Goal: Task Accomplishment & Management: Use online tool/utility

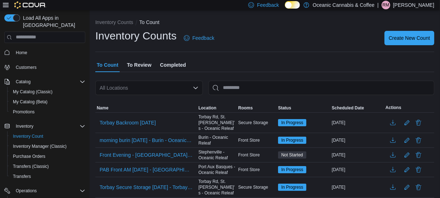
click at [298, 4] on icon at bounding box center [296, 5] width 4 height 4
click at [297, 4] on circle at bounding box center [295, 4] width 1 height 1
click at [279, 6] on div "Feedback Dark Mode Oceanic Cannabis & Coffee | RM [PERSON_NAME] March" at bounding box center [340, 5] width 189 height 14
click at [298, 5] on icon at bounding box center [296, 5] width 4 height 4
click at [298, 6] on icon at bounding box center [296, 5] width 4 height 4
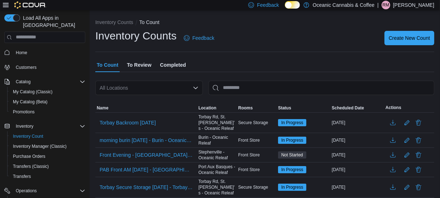
click at [294, 4] on icon at bounding box center [292, 5] width 3 height 3
click at [298, 3] on icon at bounding box center [296, 5] width 4 height 4
click at [294, 5] on icon at bounding box center [292, 5] width 4 height 4
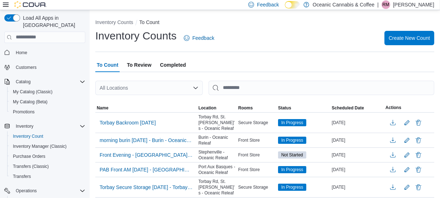
drag, startPoint x: 294, startPoint y: 5, endPoint x: 258, endPoint y: 35, distance: 46.8
click at [258, 35] on div "Inventory Counts Feedback Create New Count" at bounding box center [264, 38] width 339 height 19
click at [4, 5] on icon at bounding box center [6, 5] width 6 height 6
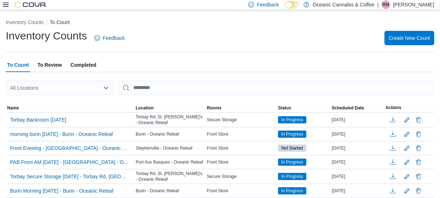
click at [5, 5] on icon at bounding box center [6, 5] width 6 height 6
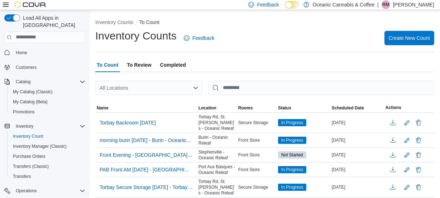
click at [137, 85] on div "All Locations" at bounding box center [149, 88] width 108 height 14
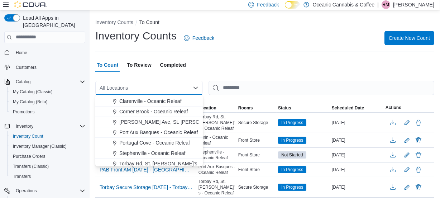
scroll to position [43, 0]
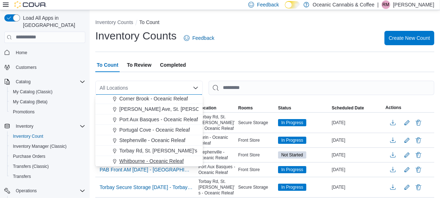
click at [147, 157] on span "Whitbourne - Oceanic Releaf" at bounding box center [151, 160] width 65 height 7
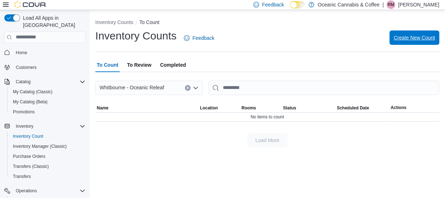
click at [410, 35] on span "Create New Count" at bounding box center [414, 37] width 41 height 7
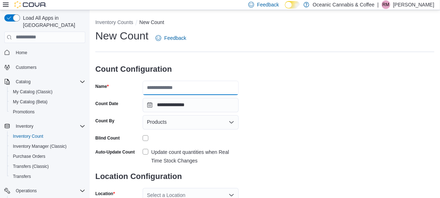
click at [181, 85] on input "Name" at bounding box center [191, 88] width 96 height 14
type input "**********"
click at [231, 120] on icon "Open list of options" at bounding box center [232, 122] width 6 height 6
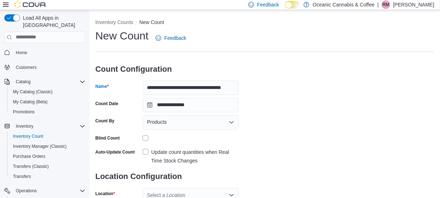
scroll to position [0, 0]
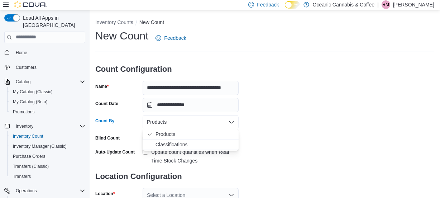
click at [144, 143] on button "Classifications" at bounding box center [191, 144] width 96 height 10
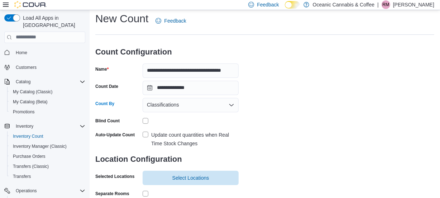
scroll to position [65, 0]
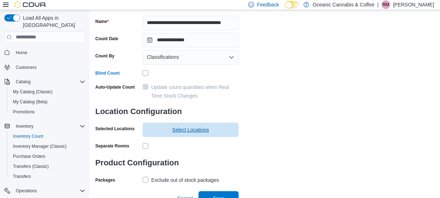
click at [192, 130] on span "Select Locations" at bounding box center [190, 129] width 37 height 7
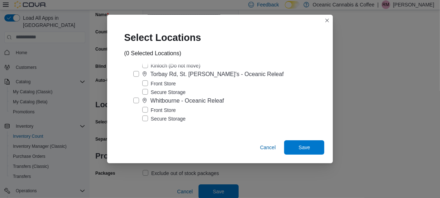
scroll to position [72, 0]
click at [152, 108] on label "Front Store" at bounding box center [159, 110] width 34 height 9
click at [304, 145] on span "Save" at bounding box center [304, 146] width 11 height 7
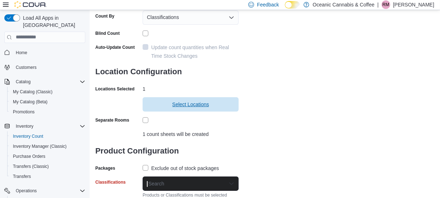
scroll to position [124, 0]
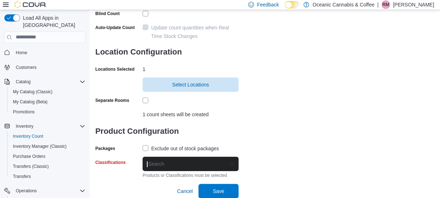
click at [148, 148] on label "Exclude out of stock packages" at bounding box center [181, 148] width 76 height 9
click at [154, 161] on div "Search" at bounding box center [191, 164] width 96 height 14
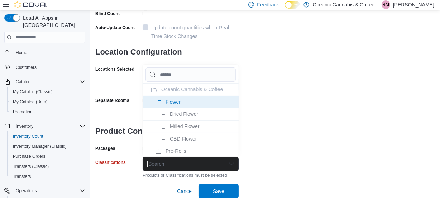
click at [160, 102] on icon at bounding box center [159, 102] width 6 height 6
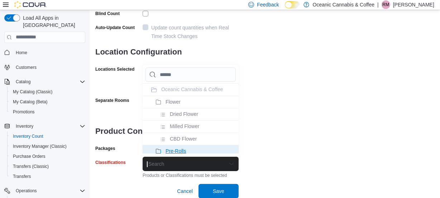
scroll to position [118, 0]
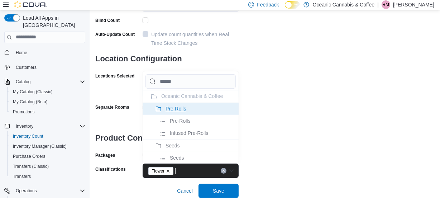
click at [158, 106] on icon at bounding box center [159, 109] width 6 height 6
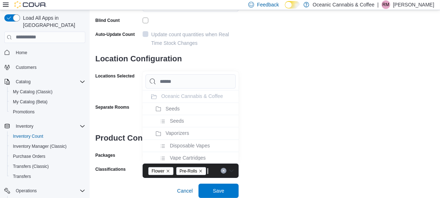
click at [158, 106] on icon at bounding box center [159, 109] width 6 height 6
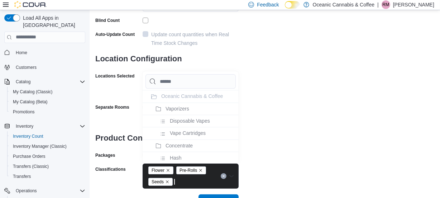
scroll to position [124, 0]
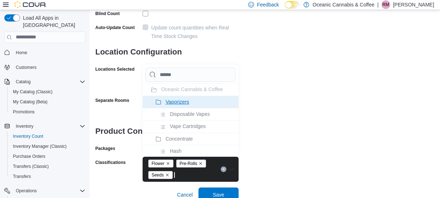
click at [157, 101] on icon at bounding box center [159, 102] width 6 height 6
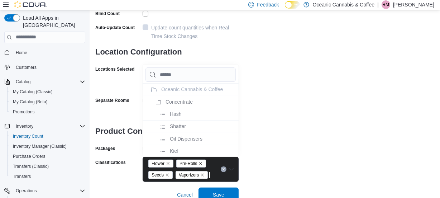
click at [157, 101] on icon at bounding box center [159, 102] width 6 height 6
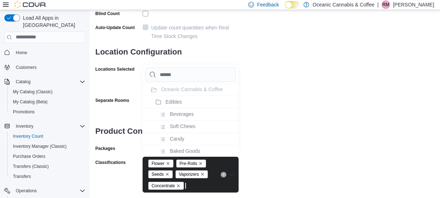
click at [157, 101] on icon at bounding box center [159, 102] width 6 height 6
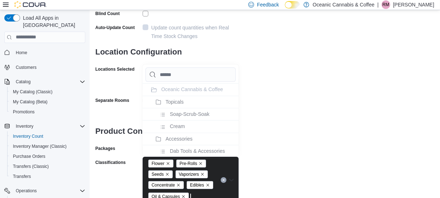
click at [157, 101] on icon at bounding box center [159, 102] width 6 height 6
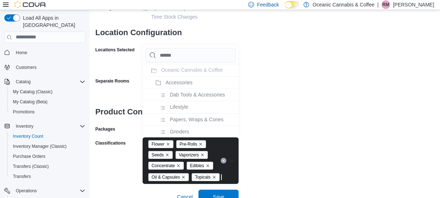
scroll to position [149, 0]
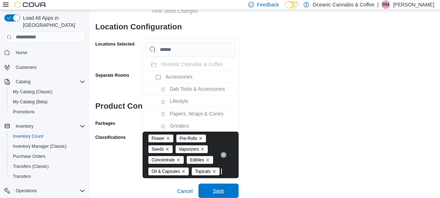
click at [216, 190] on span "Save" at bounding box center [218, 190] width 11 height 7
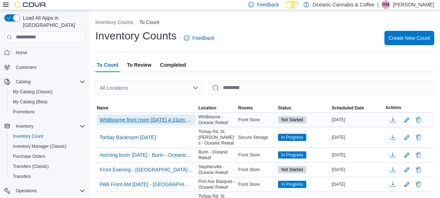
click at [134, 116] on span "Whitbourne front room [DATE] 4:31pm - [GEOGRAPHIC_DATA] - [GEOGRAPHIC_DATA] Rel…" at bounding box center [146, 119] width 93 height 7
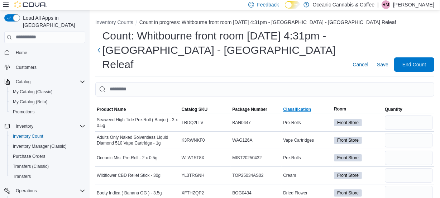
click at [309, 106] on span "Classification" at bounding box center [297, 109] width 28 height 6
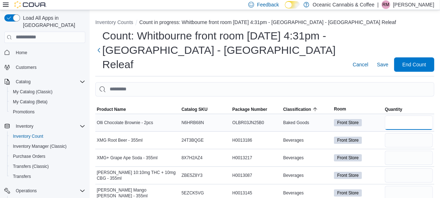
click at [403, 115] on input "number" at bounding box center [409, 122] width 48 height 14
type input "**"
type input "*"
type input "**"
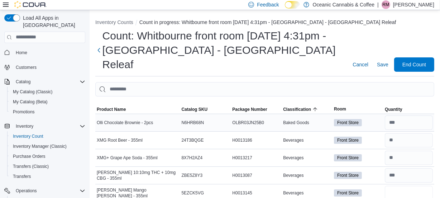
type input "*"
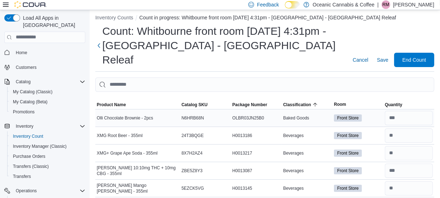
type input "*"
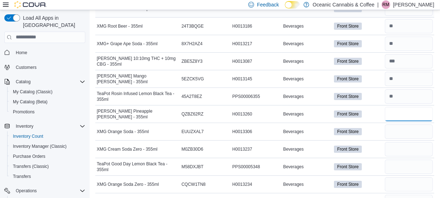
type input "*"
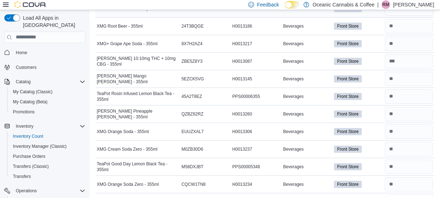
type input "*"
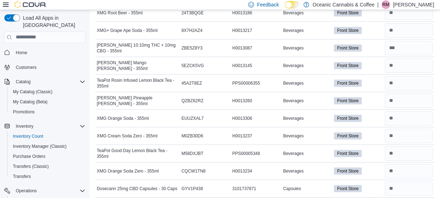
type input "**"
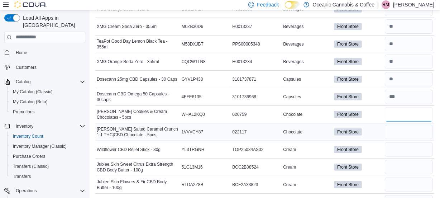
type input "*"
click at [403, 125] on input "number" at bounding box center [409, 132] width 48 height 14
type input "**"
click at [407, 142] on input "number" at bounding box center [409, 149] width 48 height 14
type input "*"
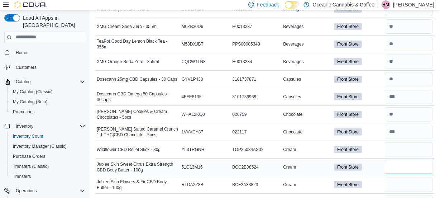
click at [402, 160] on input "number" at bounding box center [409, 167] width 48 height 14
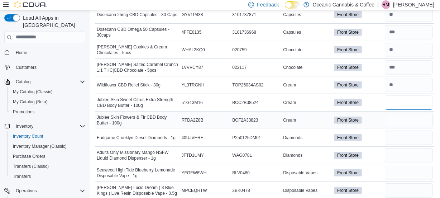
scroll to position [302, 0]
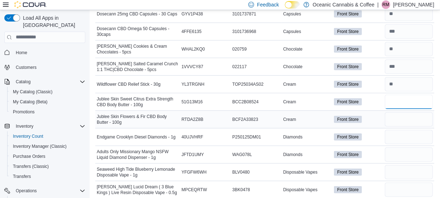
type input "*"
click at [401, 112] on input "number" at bounding box center [409, 119] width 48 height 14
type input "*"
click at [397, 130] on input "number" at bounding box center [409, 137] width 48 height 14
type input "*"
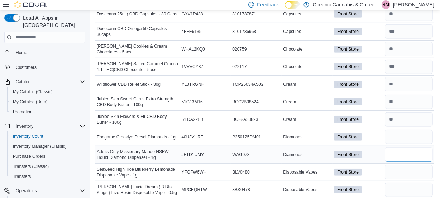
click at [397, 147] on input "number" at bounding box center [409, 154] width 48 height 14
type input "*"
click at [409, 165] on input "number" at bounding box center [409, 172] width 48 height 14
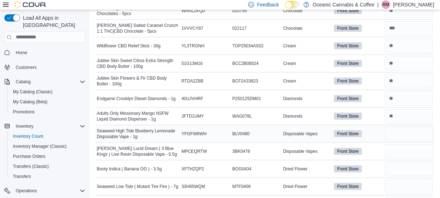
scroll to position [367, 0]
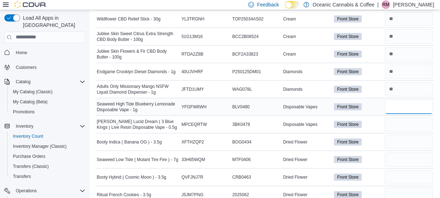
click at [395, 100] on input "number" at bounding box center [409, 107] width 48 height 14
type input "**"
click at [404, 117] on input "number" at bounding box center [409, 124] width 48 height 14
type input "**"
click at [404, 135] on input "number" at bounding box center [409, 142] width 48 height 14
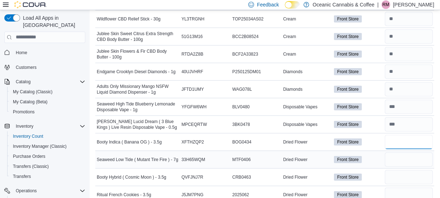
type input "**"
click at [408, 152] on input "number" at bounding box center [409, 159] width 48 height 14
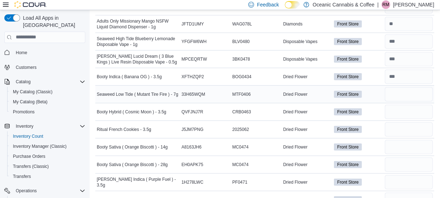
scroll to position [465, 0]
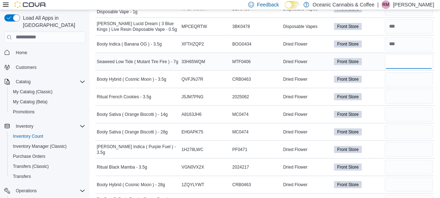
click at [398, 54] on input "number" at bounding box center [409, 61] width 48 height 14
type input "*"
click at [397, 72] on input "number" at bounding box center [409, 79] width 48 height 14
type input "**"
click at [395, 90] on input "number" at bounding box center [409, 97] width 48 height 14
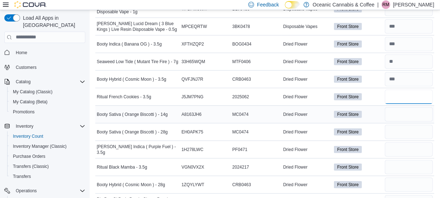
type input "*"
click at [401, 107] on input "number" at bounding box center [409, 114] width 48 height 14
type input "**"
click at [413, 125] on input "number" at bounding box center [409, 132] width 48 height 14
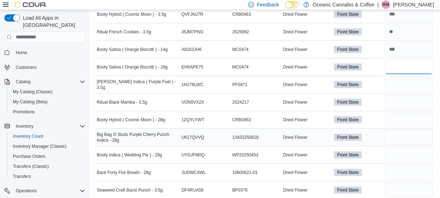
scroll to position [530, 0]
type input "*"
click at [411, 77] on input "number" at bounding box center [409, 84] width 48 height 14
type input "**"
click at [398, 95] on input "number" at bounding box center [409, 102] width 48 height 14
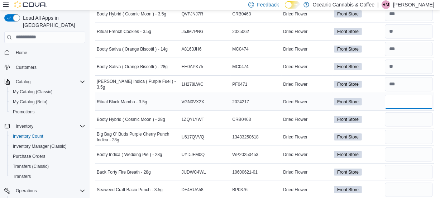
type input "*"
click at [399, 112] on input "number" at bounding box center [409, 119] width 48 height 14
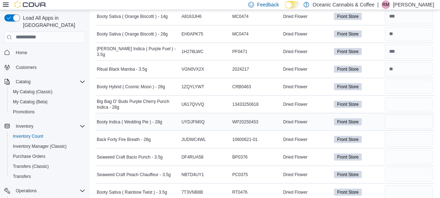
scroll to position [595, 0]
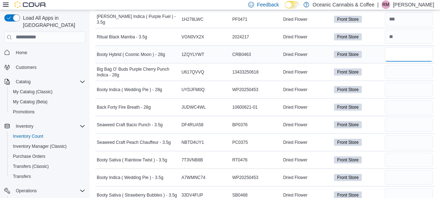
click at [404, 47] on input "number" at bounding box center [409, 54] width 48 height 14
type input "*"
click at [413, 65] on input "number" at bounding box center [409, 72] width 48 height 14
type input "*"
click at [415, 82] on input "number" at bounding box center [409, 89] width 48 height 14
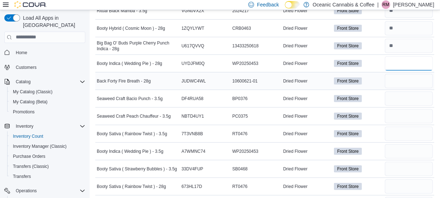
scroll to position [628, 0]
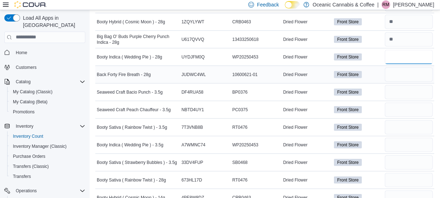
type input "*"
click at [420, 66] on div at bounding box center [408, 74] width 51 height 17
click at [416, 67] on input "number" at bounding box center [409, 74] width 48 height 14
type input "*"
click at [407, 85] on input "number" at bounding box center [409, 92] width 48 height 14
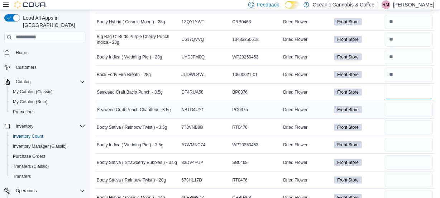
type input "**"
click at [409, 103] on input "number" at bounding box center [409, 110] width 48 height 14
type input "**"
click at [410, 120] on input "number" at bounding box center [409, 127] width 48 height 14
type input "**"
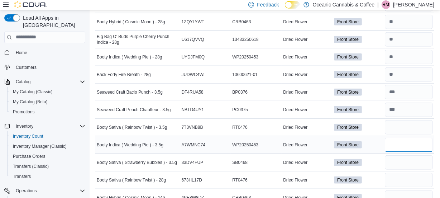
click at [397, 138] on input "number" at bounding box center [409, 145] width 48 height 14
type input "**"
click at [406, 155] on input "number" at bounding box center [409, 162] width 48 height 14
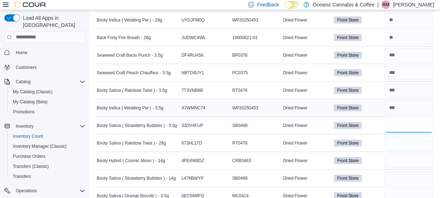
scroll to position [693, 0]
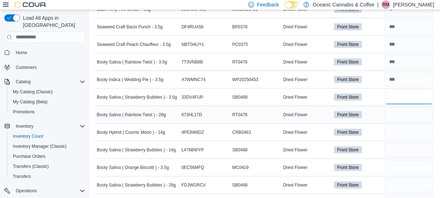
type input "**"
click at [394, 108] on input "number" at bounding box center [409, 115] width 48 height 14
type input "*"
click at [402, 125] on input "number" at bounding box center [409, 132] width 48 height 14
type input "**"
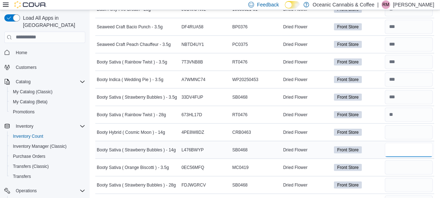
click at [403, 143] on input "number" at bounding box center [409, 150] width 48 height 14
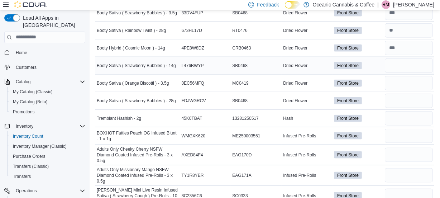
scroll to position [791, 0]
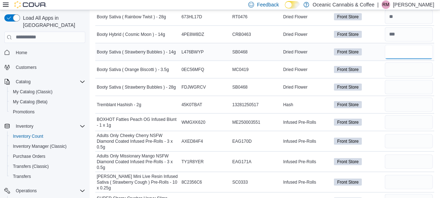
click at [404, 45] on input "number" at bounding box center [409, 52] width 48 height 14
type input "*"
click at [408, 62] on input "number" at bounding box center [409, 69] width 48 height 14
type input "**"
click at [408, 80] on input "number" at bounding box center [409, 87] width 48 height 14
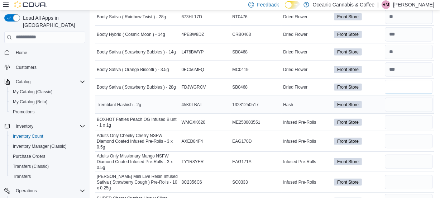
type input "*"
click at [401, 97] on input "number" at bounding box center [409, 104] width 48 height 14
type input "*"
click at [397, 115] on input "number" at bounding box center [409, 122] width 48 height 14
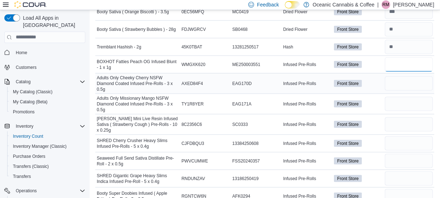
scroll to position [856, 0]
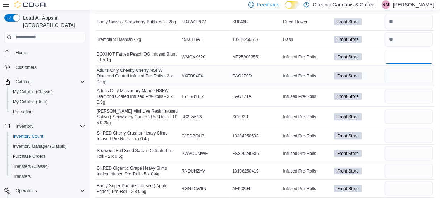
type input "*"
click at [409, 69] on input "number" at bounding box center [409, 76] width 48 height 14
type input "*"
click at [405, 89] on input "number" at bounding box center [409, 96] width 48 height 14
type input "*"
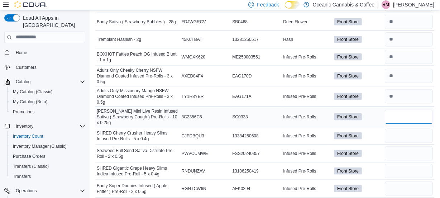
click at [405, 110] on input "number" at bounding box center [409, 117] width 48 height 14
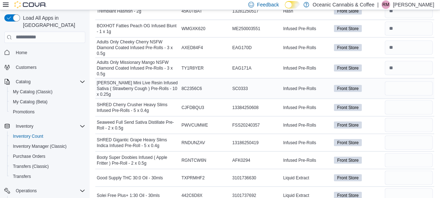
scroll to position [888, 0]
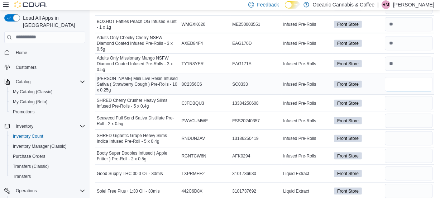
click at [394, 77] on input "number" at bounding box center [409, 84] width 48 height 14
type input "*"
click at [408, 96] on input "number" at bounding box center [409, 103] width 48 height 14
type input "*"
click at [405, 114] on input "number" at bounding box center [409, 121] width 48 height 14
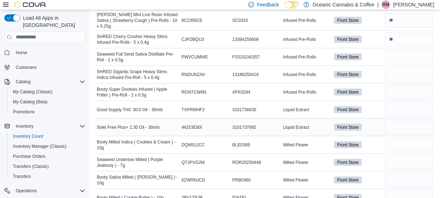
scroll to position [953, 0]
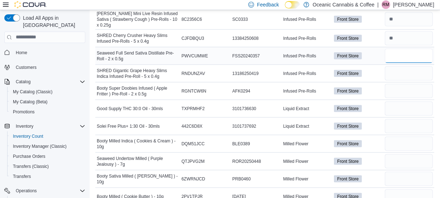
click at [399, 49] on input "number" at bounding box center [409, 56] width 48 height 14
type input "**"
click at [409, 66] on input "number" at bounding box center [409, 73] width 48 height 14
type input "**"
click at [409, 84] on input "number" at bounding box center [409, 91] width 48 height 14
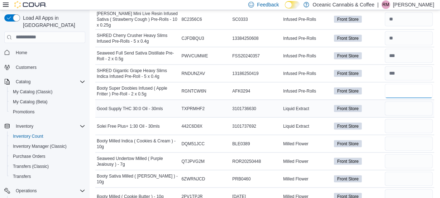
type input "**"
click at [404, 101] on input "number" at bounding box center [409, 108] width 48 height 14
type input "*"
click at [400, 119] on input "number" at bounding box center [409, 126] width 48 height 14
type input "*"
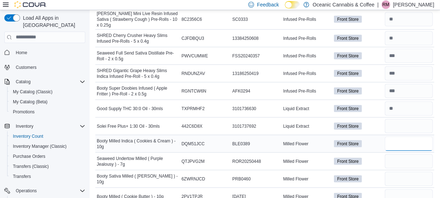
click at [400, 137] on input "number" at bounding box center [409, 144] width 48 height 14
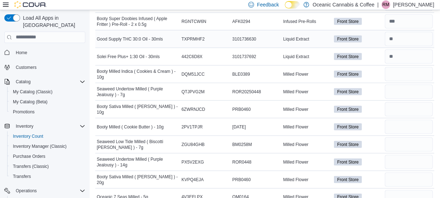
scroll to position [1019, 0]
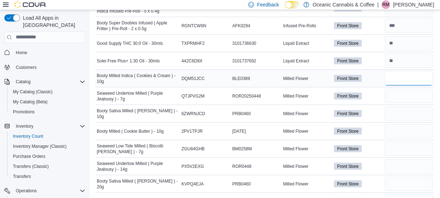
click at [399, 71] on input "number" at bounding box center [409, 78] width 48 height 14
type input "**"
click at [401, 89] on input "number" at bounding box center [409, 96] width 48 height 14
type input "**"
click at [391, 106] on input "number" at bounding box center [409, 113] width 48 height 14
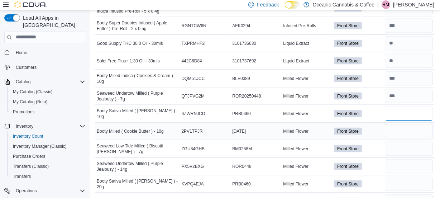
type input "**"
click at [402, 124] on input "number" at bounding box center [409, 131] width 48 height 14
type input "**"
click at [398, 142] on input "number" at bounding box center [409, 149] width 48 height 14
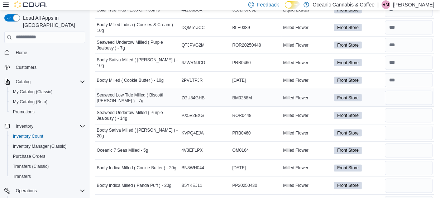
scroll to position [1084, 0]
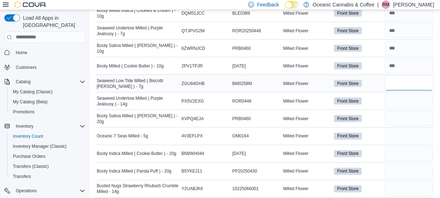
click at [399, 76] on input "number" at bounding box center [409, 83] width 48 height 14
type input "**"
click at [402, 94] on input "number" at bounding box center [409, 101] width 48 height 14
type input "*"
click at [405, 111] on input "number" at bounding box center [409, 118] width 48 height 14
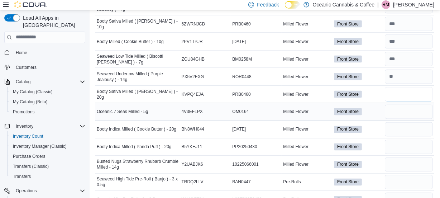
scroll to position [1116, 0]
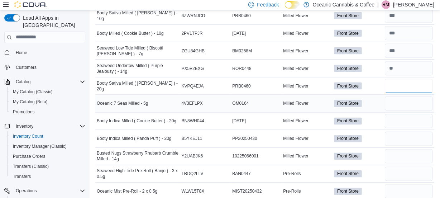
type input "*"
click at [404, 96] on input "number" at bounding box center [409, 103] width 48 height 14
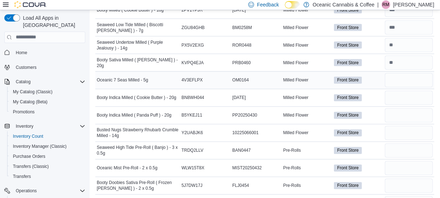
scroll to position [1149, 0]
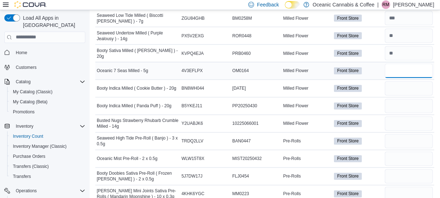
click at [409, 64] on input "number" at bounding box center [409, 71] width 48 height 14
type input "*"
click at [409, 81] on input "number" at bounding box center [409, 88] width 48 height 14
type input "*"
click at [407, 99] on input "number" at bounding box center [409, 106] width 48 height 14
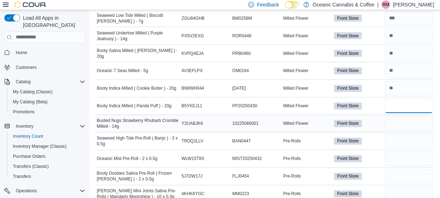
type input "*"
click at [406, 116] on input "number" at bounding box center [409, 123] width 48 height 14
type input "*"
click at [401, 134] on input "number" at bounding box center [409, 141] width 48 height 14
type input "**"
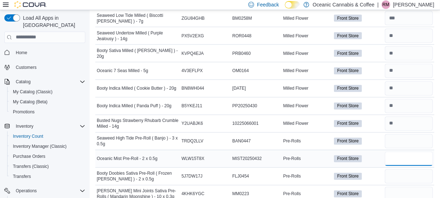
click at [400, 152] on input "number" at bounding box center [409, 159] width 48 height 14
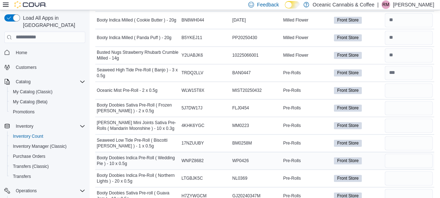
scroll to position [1247, 0]
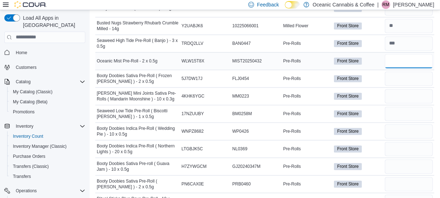
click at [400, 54] on input "number" at bounding box center [409, 61] width 48 height 14
type input "**"
click at [409, 71] on input "number" at bounding box center [409, 78] width 48 height 14
type input "**"
click at [408, 89] on input "number" at bounding box center [409, 96] width 48 height 14
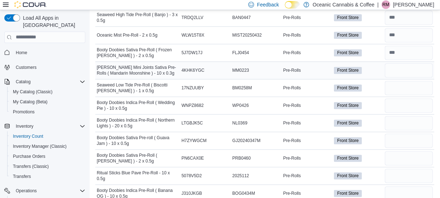
scroll to position [1279, 0]
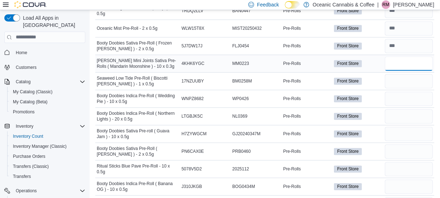
click at [405, 56] on input "number" at bounding box center [409, 63] width 48 height 14
type input "*"
click at [401, 74] on input "number" at bounding box center [409, 81] width 48 height 14
type input "**"
click at [402, 91] on input "number" at bounding box center [409, 98] width 48 height 14
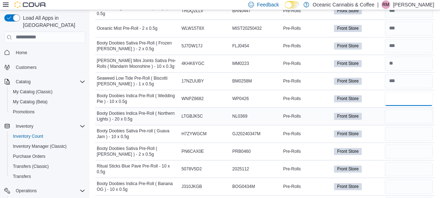
type input "**"
click at [396, 109] on input "number" at bounding box center [409, 116] width 48 height 14
type input "*"
click at [406, 127] on input "number" at bounding box center [409, 134] width 48 height 14
type input "**"
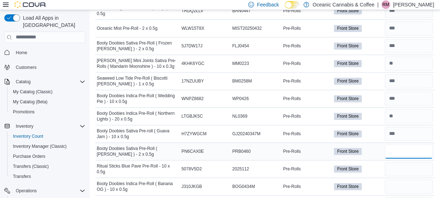
click at [397, 144] on input "number" at bounding box center [409, 151] width 48 height 14
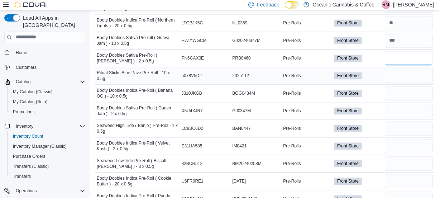
scroll to position [1377, 0]
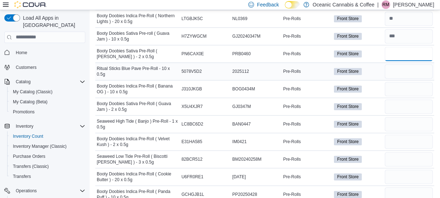
type input "**"
click at [398, 64] on input "number" at bounding box center [409, 71] width 48 height 14
type input "*"
click at [409, 82] on input "number" at bounding box center [409, 89] width 48 height 14
type input "**"
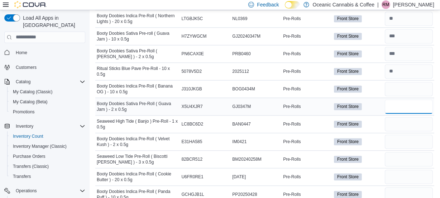
click at [409, 99] on input "number" at bounding box center [409, 106] width 48 height 14
type input "**"
click at [400, 117] on input "number" at bounding box center [409, 124] width 48 height 14
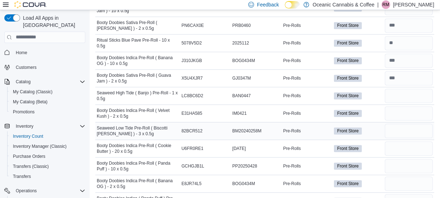
scroll to position [1410, 0]
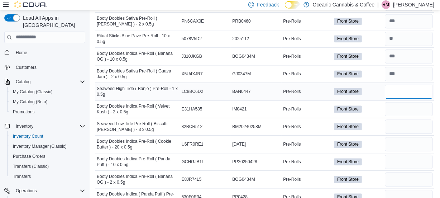
click at [401, 84] on input "number" at bounding box center [409, 91] width 48 height 14
type input "**"
click at [407, 102] on input "number" at bounding box center [409, 109] width 48 height 14
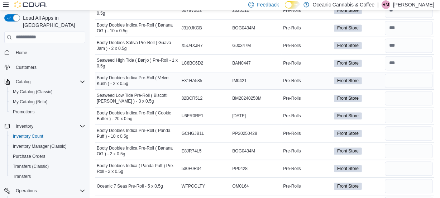
scroll to position [1442, 0]
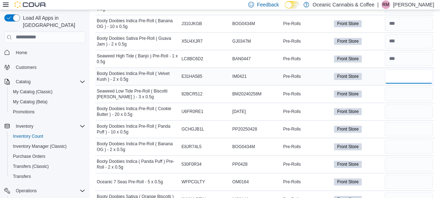
click at [404, 68] on div at bounding box center [408, 76] width 51 height 17
type input "**"
click at [400, 87] on input "number" at bounding box center [409, 94] width 48 height 14
type input "**"
click at [406, 104] on input "number" at bounding box center [409, 111] width 48 height 14
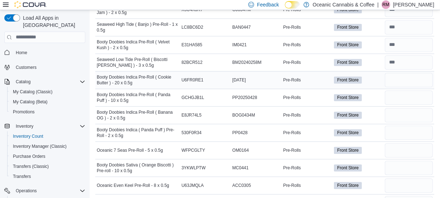
scroll to position [1475, 0]
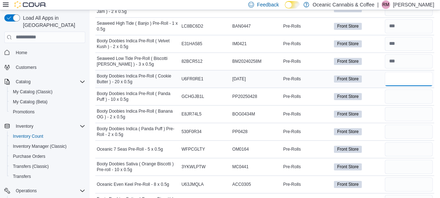
click at [403, 72] on input "number" at bounding box center [409, 79] width 48 height 14
type input "*"
click at [401, 89] on input "number" at bounding box center [409, 96] width 48 height 14
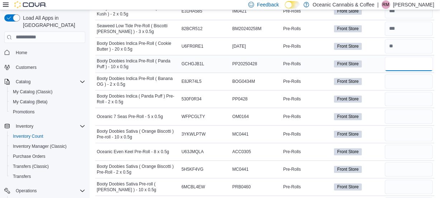
click at [411, 57] on input "number" at bounding box center [409, 64] width 48 height 14
type input "*"
click at [397, 74] on input "number" at bounding box center [409, 81] width 48 height 14
type input "**"
click at [400, 92] on input "number" at bounding box center [409, 99] width 48 height 14
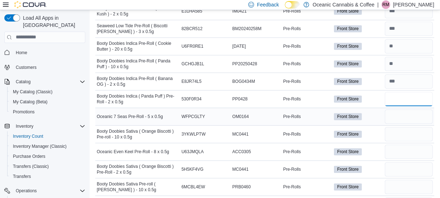
type input "**"
click at [399, 109] on input "number" at bounding box center [409, 116] width 48 height 14
type input "*"
click at [410, 143] on div at bounding box center [408, 151] width 51 height 17
click at [409, 127] on input "number" at bounding box center [409, 134] width 48 height 14
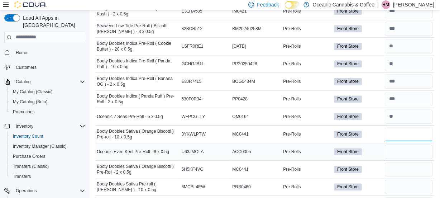
type input "**"
click at [401, 144] on input "number" at bounding box center [409, 151] width 48 height 14
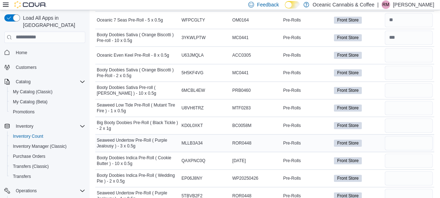
scroll to position [1605, 0]
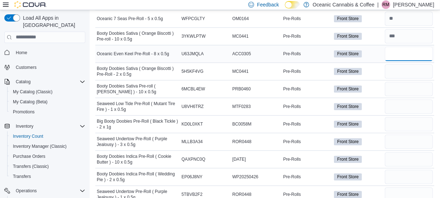
click at [399, 47] on input "number" at bounding box center [409, 54] width 48 height 14
type input "*"
click at [404, 64] on input "number" at bounding box center [409, 71] width 48 height 14
type input "**"
click at [410, 82] on input "number" at bounding box center [409, 89] width 48 height 14
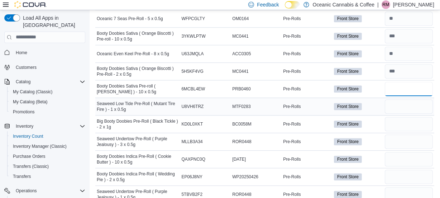
type input "**"
click at [401, 99] on input "number" at bounding box center [409, 106] width 48 height 14
type input "**"
click at [415, 117] on input "number" at bounding box center [409, 124] width 48 height 14
type input "*"
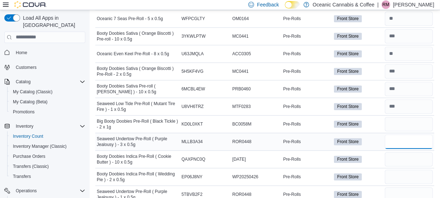
click at [402, 134] on input "number" at bounding box center [409, 141] width 48 height 14
type input "**"
click at [398, 152] on input "number" at bounding box center [409, 159] width 48 height 14
type input "**"
click at [400, 170] on input "number" at bounding box center [409, 177] width 48 height 14
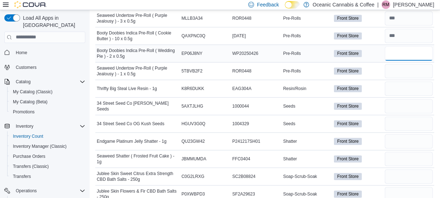
scroll to position [1735, 0]
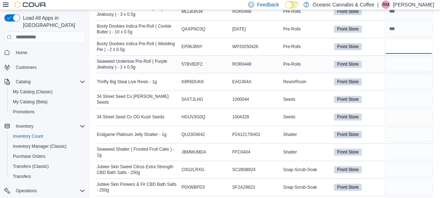
type input "*"
click at [414, 57] on input "number" at bounding box center [409, 64] width 48 height 14
type input "**"
click at [407, 75] on input "number" at bounding box center [409, 82] width 48 height 14
type input "*"
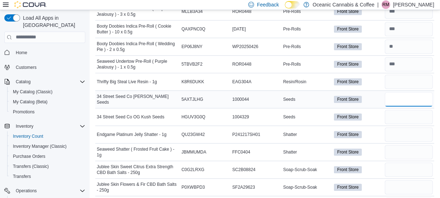
click at [401, 92] on input "number" at bounding box center [409, 99] width 48 height 14
type input "*"
click at [400, 110] on input "number" at bounding box center [409, 117] width 48 height 14
type input "*"
click at [404, 127] on input "number" at bounding box center [409, 134] width 48 height 14
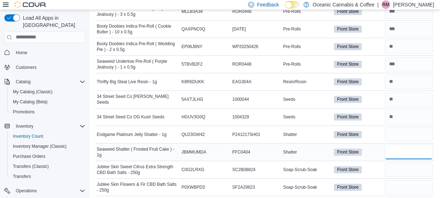
click at [403, 145] on input "number" at bounding box center [409, 152] width 48 height 14
click at [407, 162] on input "number" at bounding box center [409, 169] width 48 height 14
click at [409, 180] on input "number" at bounding box center [409, 187] width 48 height 14
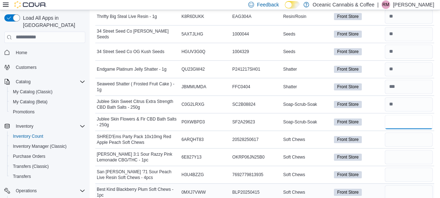
scroll to position [1833, 0]
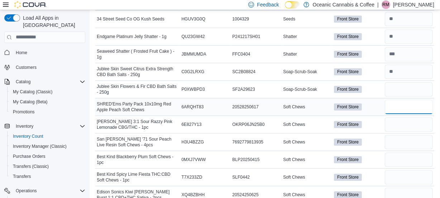
click at [403, 100] on input "number" at bounding box center [409, 107] width 48 height 14
click at [406, 117] on input "number" at bounding box center [409, 124] width 48 height 14
click at [405, 135] on input "number" at bounding box center [409, 142] width 48 height 14
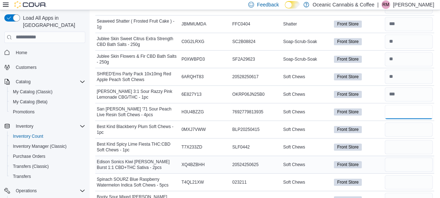
scroll to position [1866, 0]
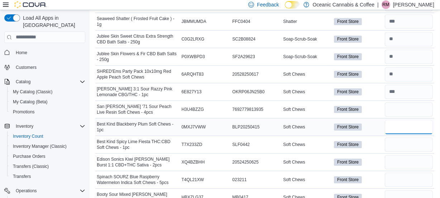
click at [402, 120] on input "number" at bounding box center [409, 127] width 48 height 14
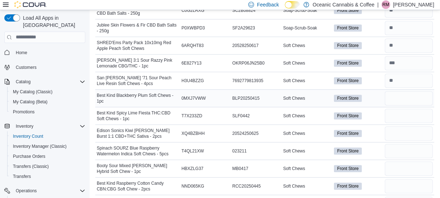
scroll to position [1898, 0]
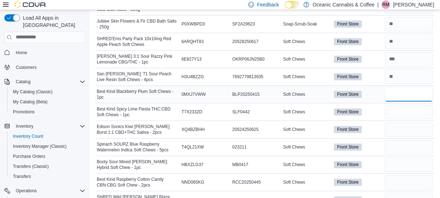
click at [404, 87] on input "number" at bounding box center [409, 94] width 48 height 14
click at [401, 105] on input "number" at bounding box center [409, 112] width 48 height 14
click at [401, 122] on input "number" at bounding box center [409, 129] width 48 height 14
click at [395, 140] on input "number" at bounding box center [409, 147] width 48 height 14
click at [396, 157] on input "number" at bounding box center [409, 164] width 48 height 14
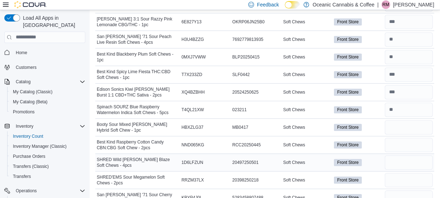
scroll to position [1964, 0]
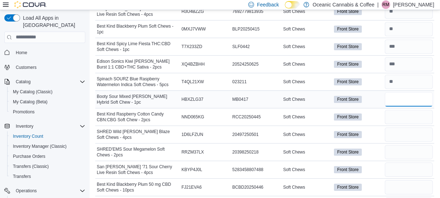
click at [396, 92] on input "number" at bounding box center [409, 99] width 48 height 14
click at [401, 110] on input "number" at bounding box center [409, 117] width 48 height 14
click at [406, 127] on input "number" at bounding box center [409, 134] width 48 height 14
click at [407, 145] on input "number" at bounding box center [409, 152] width 48 height 14
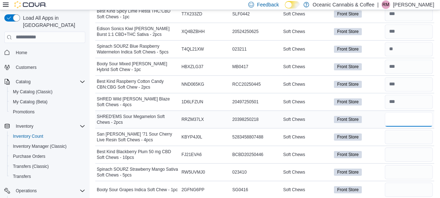
click at [413, 112] on input "number" at bounding box center [409, 119] width 48 height 14
click at [415, 130] on input "number" at bounding box center [409, 137] width 48 height 14
click at [404, 147] on input "number" at bounding box center [409, 154] width 48 height 14
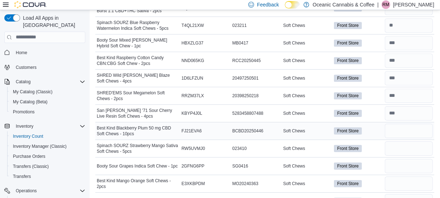
scroll to position [2029, 0]
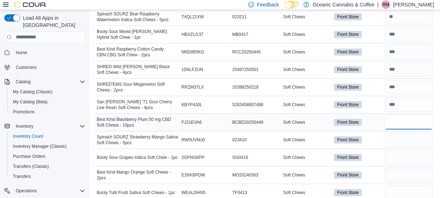
click at [403, 115] on input "number" at bounding box center [409, 122] width 48 height 14
click at [405, 133] on input "number" at bounding box center [409, 140] width 48 height 14
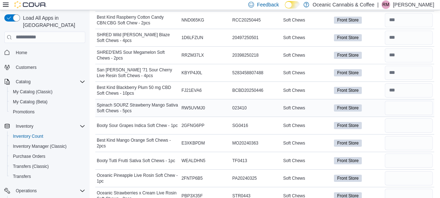
scroll to position [2061, 0]
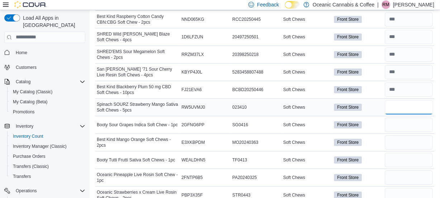
click at [414, 100] on input "number" at bounding box center [409, 107] width 48 height 14
click at [403, 118] on input "number" at bounding box center [409, 125] width 48 height 14
click at [405, 135] on input "number" at bounding box center [409, 142] width 48 height 14
click at [403, 153] on input "number" at bounding box center [409, 160] width 48 height 14
click at [402, 170] on input "number" at bounding box center [409, 177] width 48 height 14
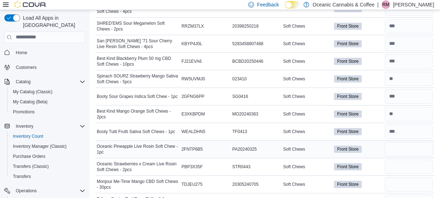
scroll to position [2094, 0]
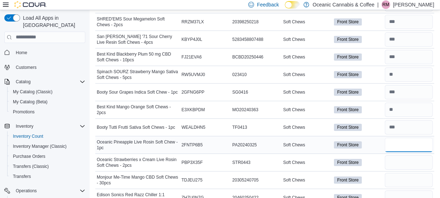
click at [402, 138] on input "number" at bounding box center [409, 145] width 48 height 14
click at [406, 155] on input "number" at bounding box center [409, 162] width 48 height 14
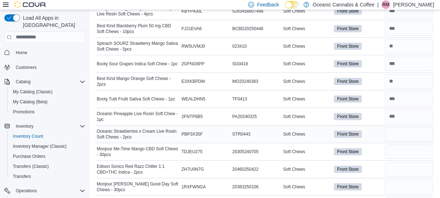
scroll to position [2126, 0]
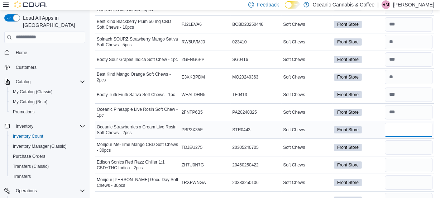
click at [403, 123] on input "number" at bounding box center [409, 130] width 48 height 14
click at [419, 105] on input "number" at bounding box center [409, 112] width 48 height 14
click at [394, 140] on input "number" at bounding box center [409, 147] width 48 height 14
click at [398, 158] on input "number" at bounding box center [409, 165] width 48 height 14
click at [404, 175] on input "number" at bounding box center [409, 182] width 48 height 14
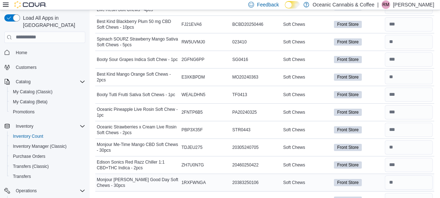
scroll to position [2159, 0]
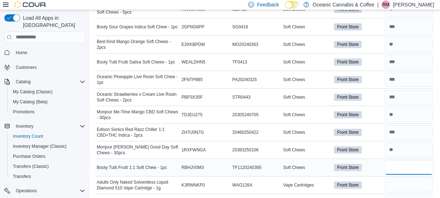
click at [398, 160] on input "number" at bounding box center [409, 167] width 48 height 14
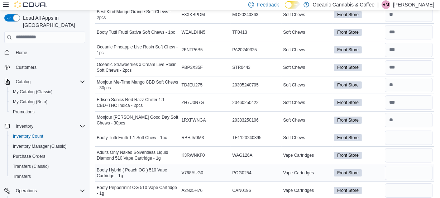
scroll to position [2192, 0]
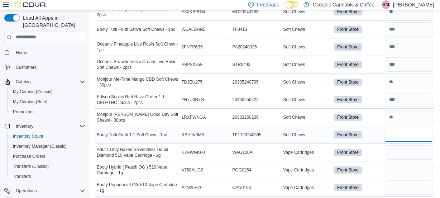
click at [411, 128] on input "number" at bounding box center [409, 135] width 48 height 14
click at [405, 145] on input "number" at bounding box center [409, 152] width 48 height 14
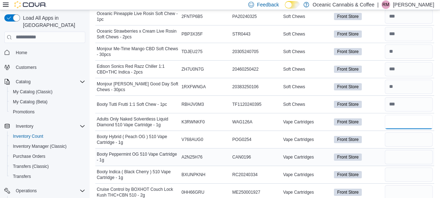
scroll to position [2224, 0]
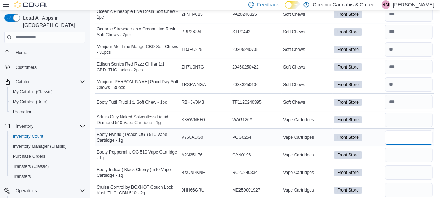
click at [406, 130] on input "number" at bounding box center [409, 137] width 48 height 14
click at [414, 148] on input "number" at bounding box center [409, 155] width 48 height 14
click at [404, 165] on input "number" at bounding box center [409, 172] width 48 height 14
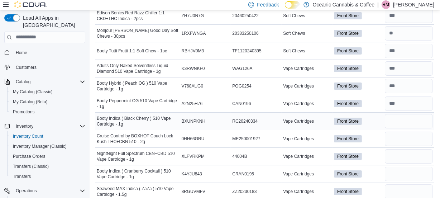
scroll to position [2289, 0]
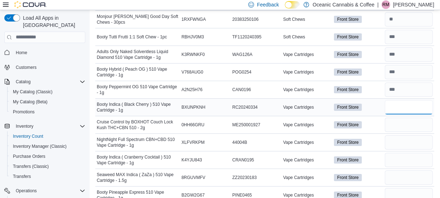
click at [401, 100] on input "number" at bounding box center [409, 107] width 48 height 14
click at [397, 118] on input "number" at bounding box center [409, 125] width 48 height 14
click at [395, 135] on input "number" at bounding box center [409, 142] width 48 height 14
click at [401, 153] on input "number" at bounding box center [409, 160] width 48 height 14
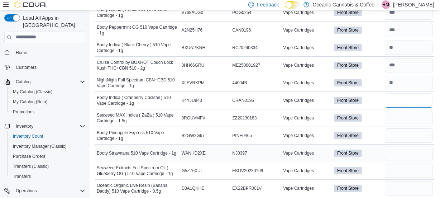
scroll to position [2355, 0]
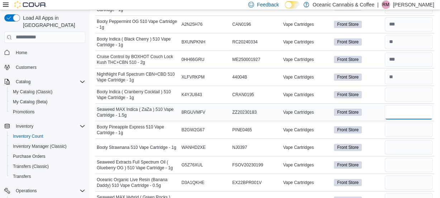
click at [399, 105] on input "number" at bounding box center [409, 112] width 48 height 14
click at [406, 123] on input "number" at bounding box center [409, 130] width 48 height 14
click at [394, 140] on input "number" at bounding box center [409, 147] width 48 height 14
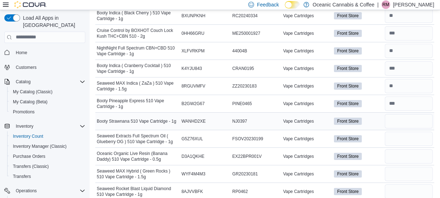
scroll to position [2383, 0]
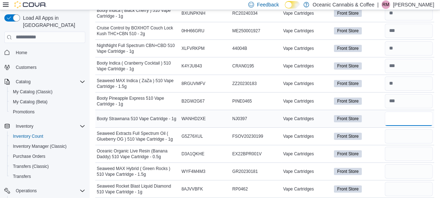
click at [404, 111] on input "number" at bounding box center [409, 118] width 48 height 14
click at [400, 129] on input "number" at bounding box center [409, 136] width 48 height 14
click at [394, 147] on input "number" at bounding box center [409, 154] width 48 height 14
click at [396, 164] on input "number" at bounding box center [409, 171] width 48 height 14
click at [398, 182] on input "number" at bounding box center [409, 189] width 48 height 14
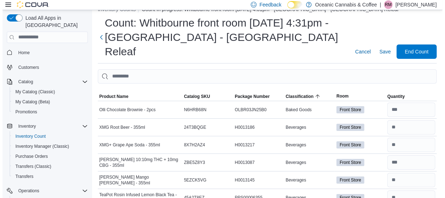
scroll to position [0, 0]
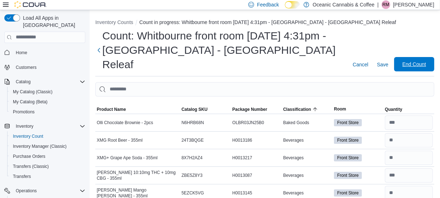
click at [415, 61] on span "End Count" at bounding box center [414, 64] width 24 height 7
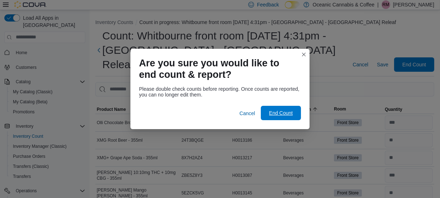
click at [276, 111] on span "End Count" at bounding box center [281, 112] width 24 height 7
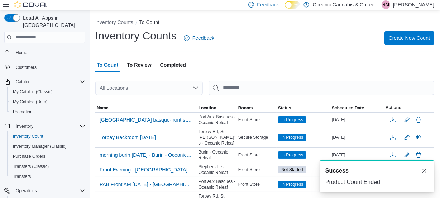
click at [144, 64] on span "To Review" at bounding box center [139, 65] width 24 height 14
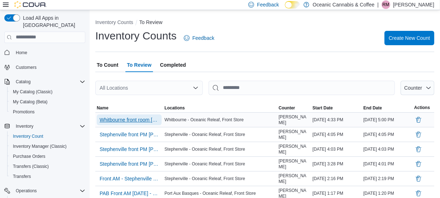
click at [129, 117] on span "Whitbourne front room [DATE] 4:31pm - [GEOGRAPHIC_DATA] - [GEOGRAPHIC_DATA] Rel…" at bounding box center [129, 119] width 59 height 7
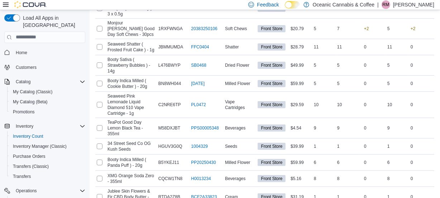
scroll to position [2634, 0]
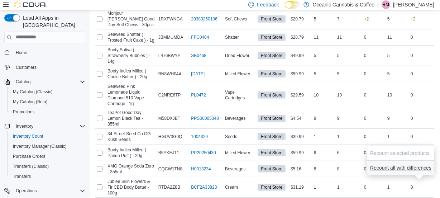
click at [386, 170] on span "Recount all with differences" at bounding box center [400, 167] width 61 height 7
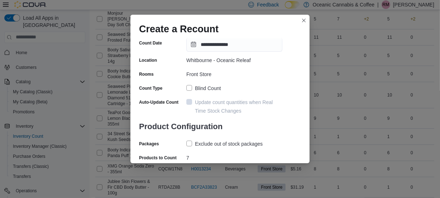
scroll to position [63, 0]
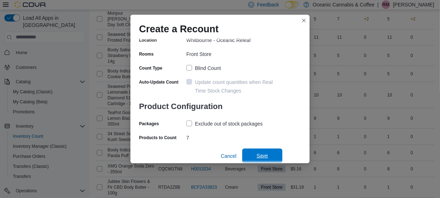
click at [263, 153] on span "Save" at bounding box center [262, 155] width 11 height 7
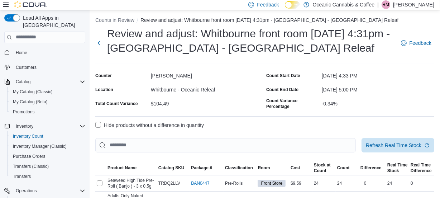
scroll to position [0, 0]
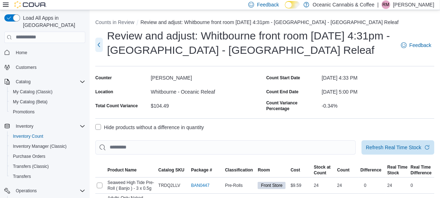
click at [102, 44] on button "Next" at bounding box center [99, 45] width 8 height 14
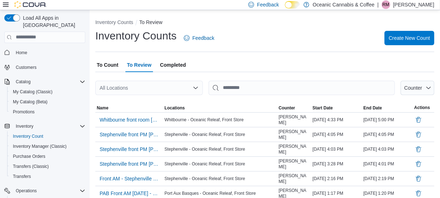
click at [108, 65] on span "To Count" at bounding box center [108, 65] width 22 height 14
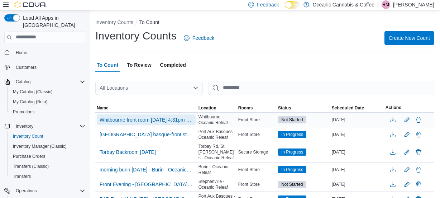
click at [149, 121] on span "Whitbourne front room [DATE] 4:31pm - [GEOGRAPHIC_DATA] - [GEOGRAPHIC_DATA] Rel…" at bounding box center [146, 119] width 93 height 7
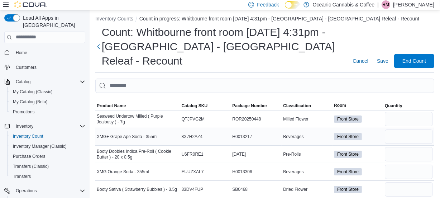
scroll to position [12, 0]
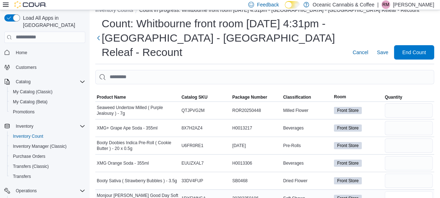
click at [390, 191] on input "number" at bounding box center [409, 198] width 48 height 14
click at [390, 173] on input "number" at bounding box center [409, 180] width 48 height 14
click at [400, 103] on input "number" at bounding box center [409, 110] width 48 height 14
click at [408, 121] on input "number" at bounding box center [409, 128] width 48 height 14
click at [399, 138] on input "number" at bounding box center [409, 145] width 48 height 14
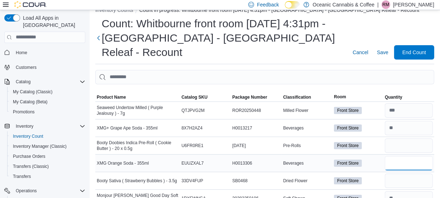
click at [405, 156] on input "number" at bounding box center [409, 163] width 48 height 14
click at [400, 156] on input "number" at bounding box center [409, 163] width 48 height 14
click at [401, 173] on input "number" at bounding box center [409, 180] width 48 height 14
click at [426, 45] on span "End Count" at bounding box center [415, 52] width 32 height 14
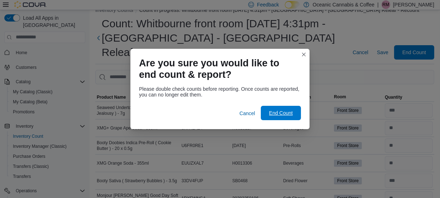
click at [281, 114] on span "End Count" at bounding box center [281, 112] width 24 height 7
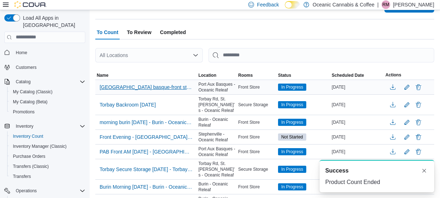
scroll to position [21, 0]
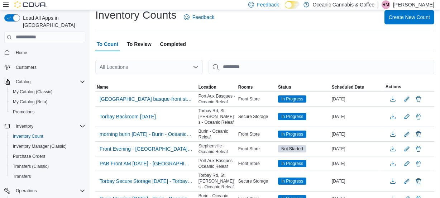
click at [135, 43] on span "To Review" at bounding box center [139, 44] width 24 height 14
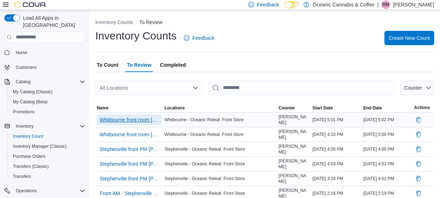
click at [136, 120] on span "Whitbourne front room [DATE] 4:31pm - [GEOGRAPHIC_DATA] - [GEOGRAPHIC_DATA] Rel…" at bounding box center [129, 119] width 59 height 7
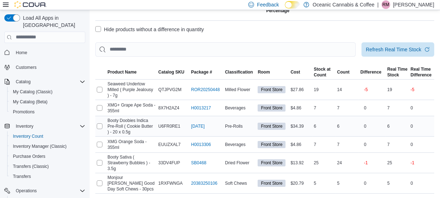
scroll to position [115, 0]
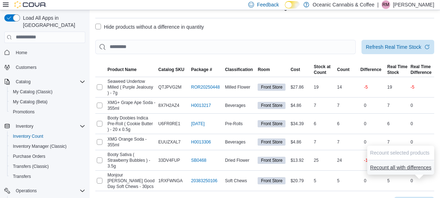
click at [389, 167] on span "Recount all with differences" at bounding box center [400, 167] width 61 height 7
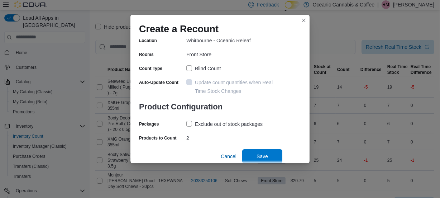
scroll to position [63, 0]
click at [257, 156] on span "Save" at bounding box center [262, 155] width 11 height 7
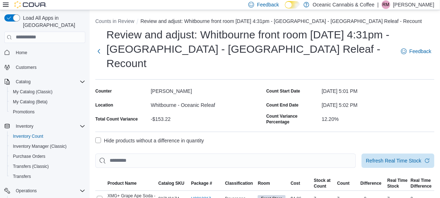
scroll to position [0, 0]
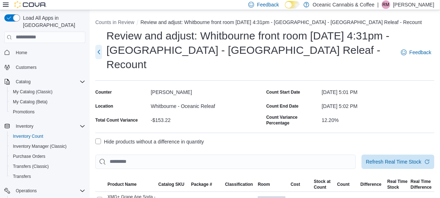
click at [100, 45] on button "Next" at bounding box center [98, 52] width 7 height 14
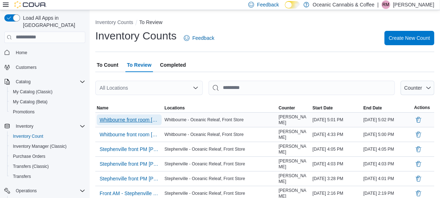
click at [128, 119] on span "Whitbourne front room [DATE] 4:31pm - [GEOGRAPHIC_DATA] - [GEOGRAPHIC_DATA] Rel…" at bounding box center [129, 119] width 59 height 7
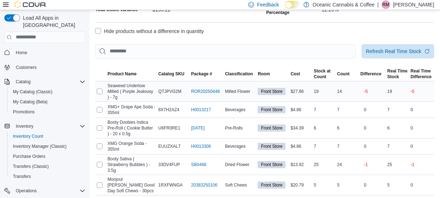
scroll to position [115, 0]
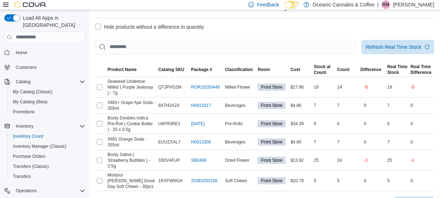
click at [327, 191] on div "Cancel Recount" at bounding box center [264, 201] width 339 height 20
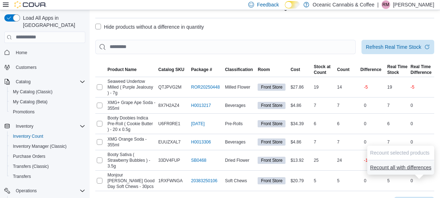
click at [387, 168] on span "Recount all with differences" at bounding box center [400, 167] width 61 height 7
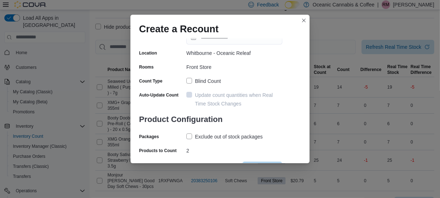
scroll to position [63, 0]
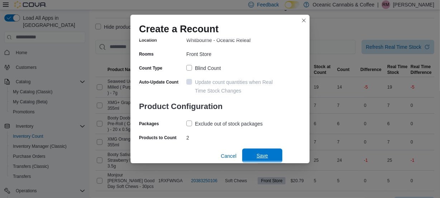
click at [260, 152] on span "Save" at bounding box center [263, 155] width 32 height 14
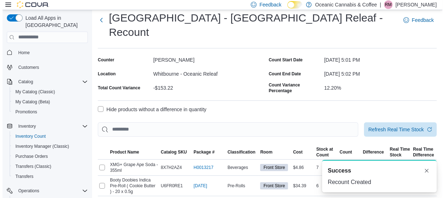
scroll to position [0, 0]
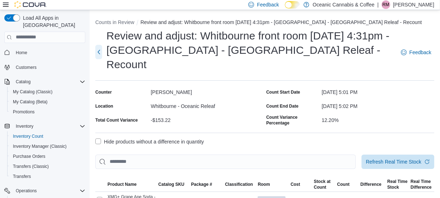
click at [97, 45] on button "Next" at bounding box center [98, 52] width 7 height 14
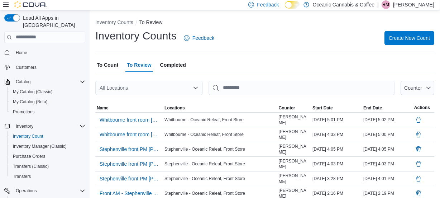
click at [109, 64] on span "To Count" at bounding box center [108, 65] width 22 height 14
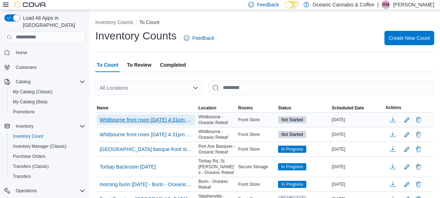
click at [136, 118] on span "Whitbourne front room [DATE] 4:31pm - [GEOGRAPHIC_DATA] - [GEOGRAPHIC_DATA] Rel…" at bounding box center [146, 119] width 93 height 7
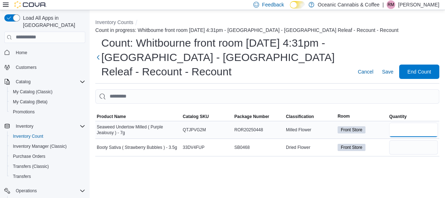
click at [391, 123] on input "number" at bounding box center [413, 130] width 49 height 14
click at [400, 141] on input "number" at bounding box center [413, 147] width 49 height 14
click at [421, 68] on span "End Count" at bounding box center [420, 71] width 24 height 7
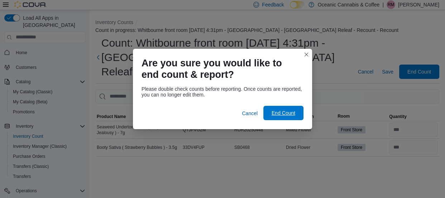
click at [277, 111] on span "End Count" at bounding box center [284, 112] width 24 height 7
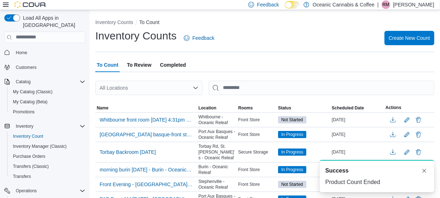
scroll to position [32, 0]
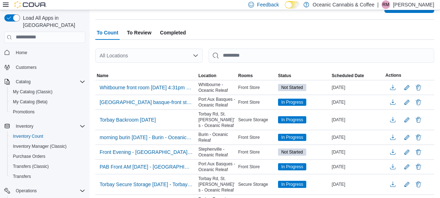
click at [138, 30] on span "To Review" at bounding box center [139, 32] width 24 height 14
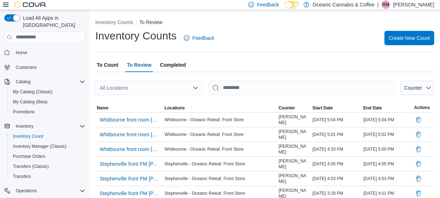
click at [109, 63] on span "To Count" at bounding box center [108, 65] width 22 height 14
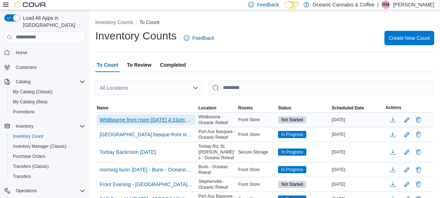
click at [128, 114] on span "Whitbourne front room [DATE] 4:31pm - [GEOGRAPHIC_DATA] - [GEOGRAPHIC_DATA] Rel…" at bounding box center [146, 119] width 93 height 11
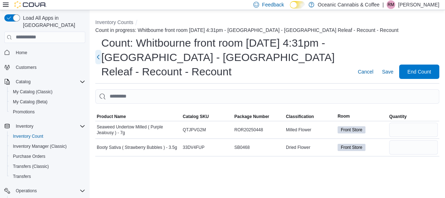
click at [99, 50] on button "Next" at bounding box center [98, 57] width 6 height 14
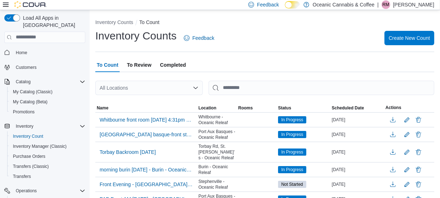
click at [134, 63] on span "To Review" at bounding box center [139, 65] width 24 height 14
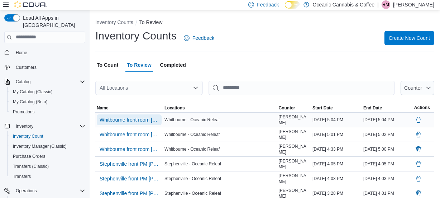
click at [142, 121] on span "Whitbourne front room [DATE] 4:31pm - [GEOGRAPHIC_DATA] - [GEOGRAPHIC_DATA] Rel…" at bounding box center [129, 119] width 59 height 7
